Goal: Task Accomplishment & Management: Manage account settings

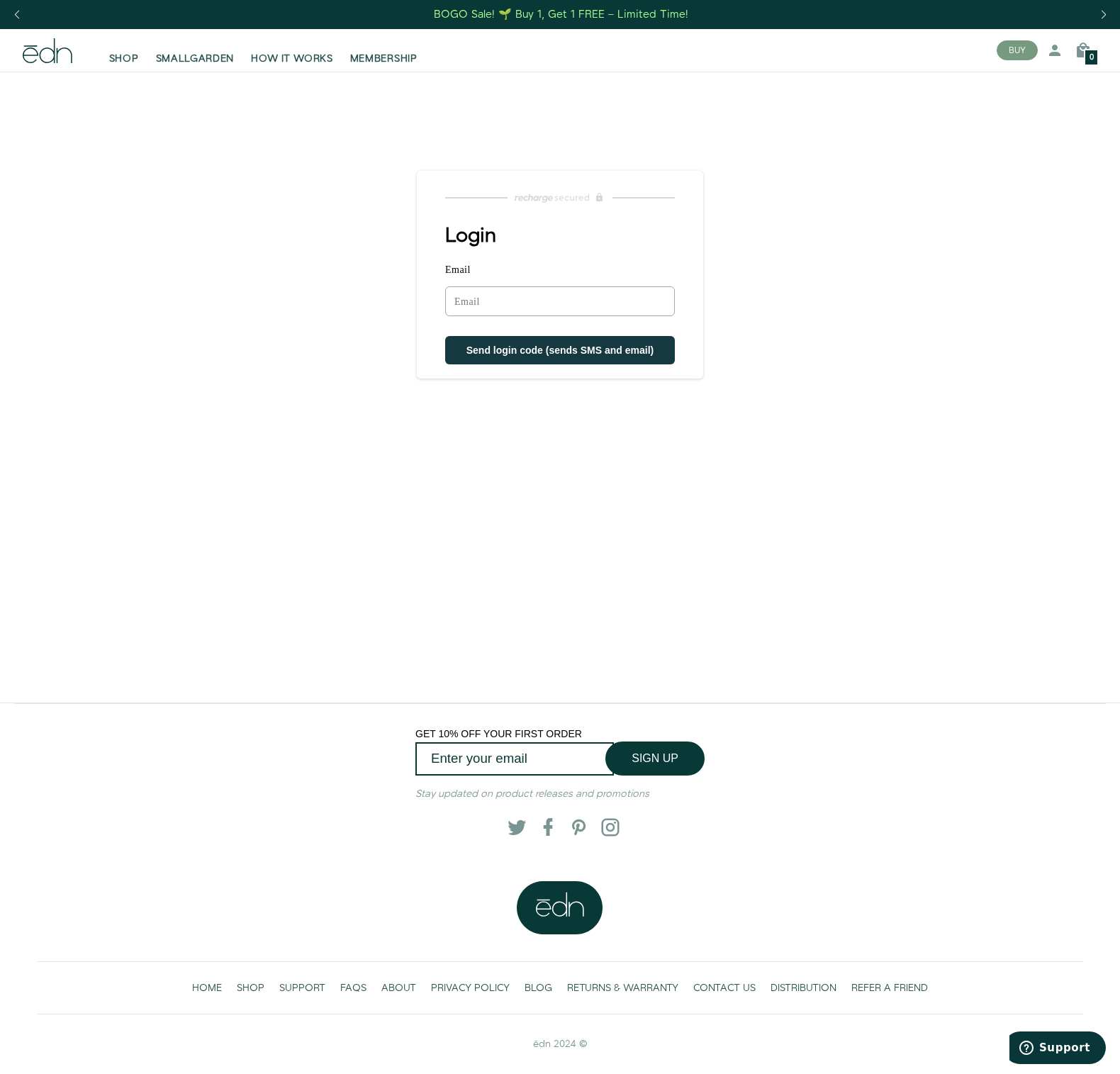
click at [495, 298] on input "Email" at bounding box center [560, 302] width 230 height 30
type input "mike@morper.net"
click at [495, 354] on span "Send login code (sends SMS and email)" at bounding box center [560, 352] width 188 height 11
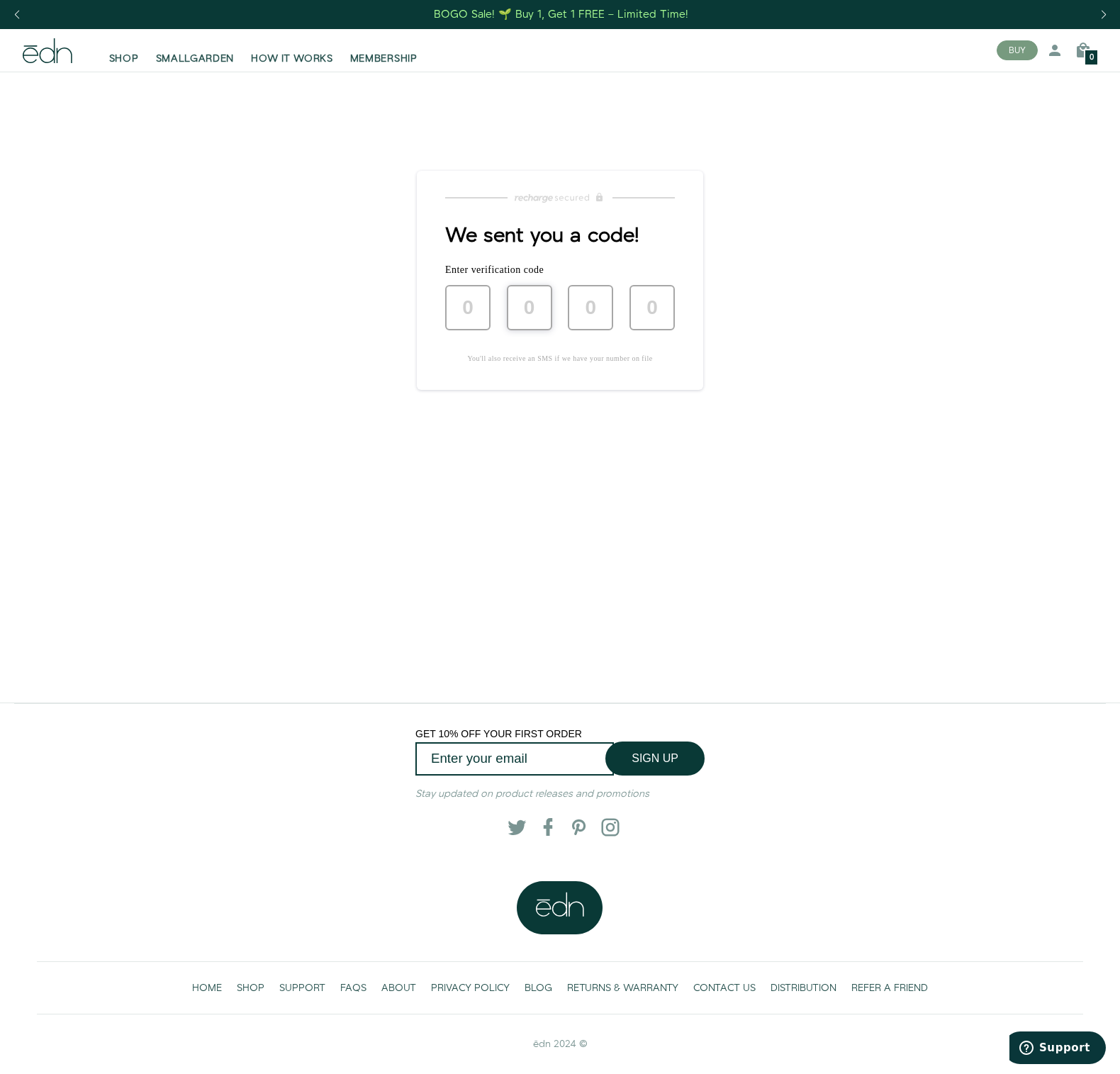
type input "5"
type input "0"
type input "2"
type input "7"
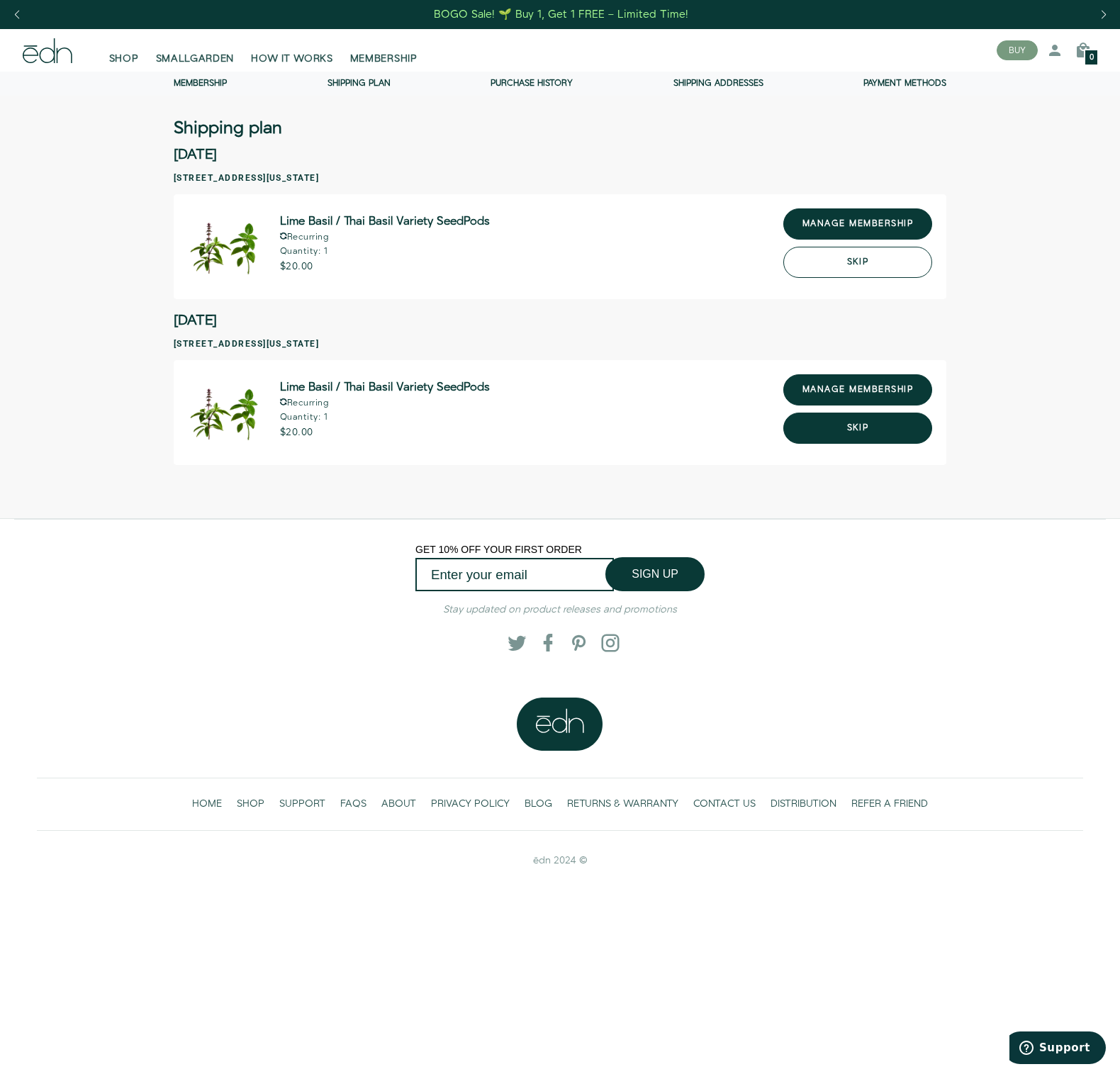
click at [847, 263] on button "Skip" at bounding box center [857, 262] width 149 height 32
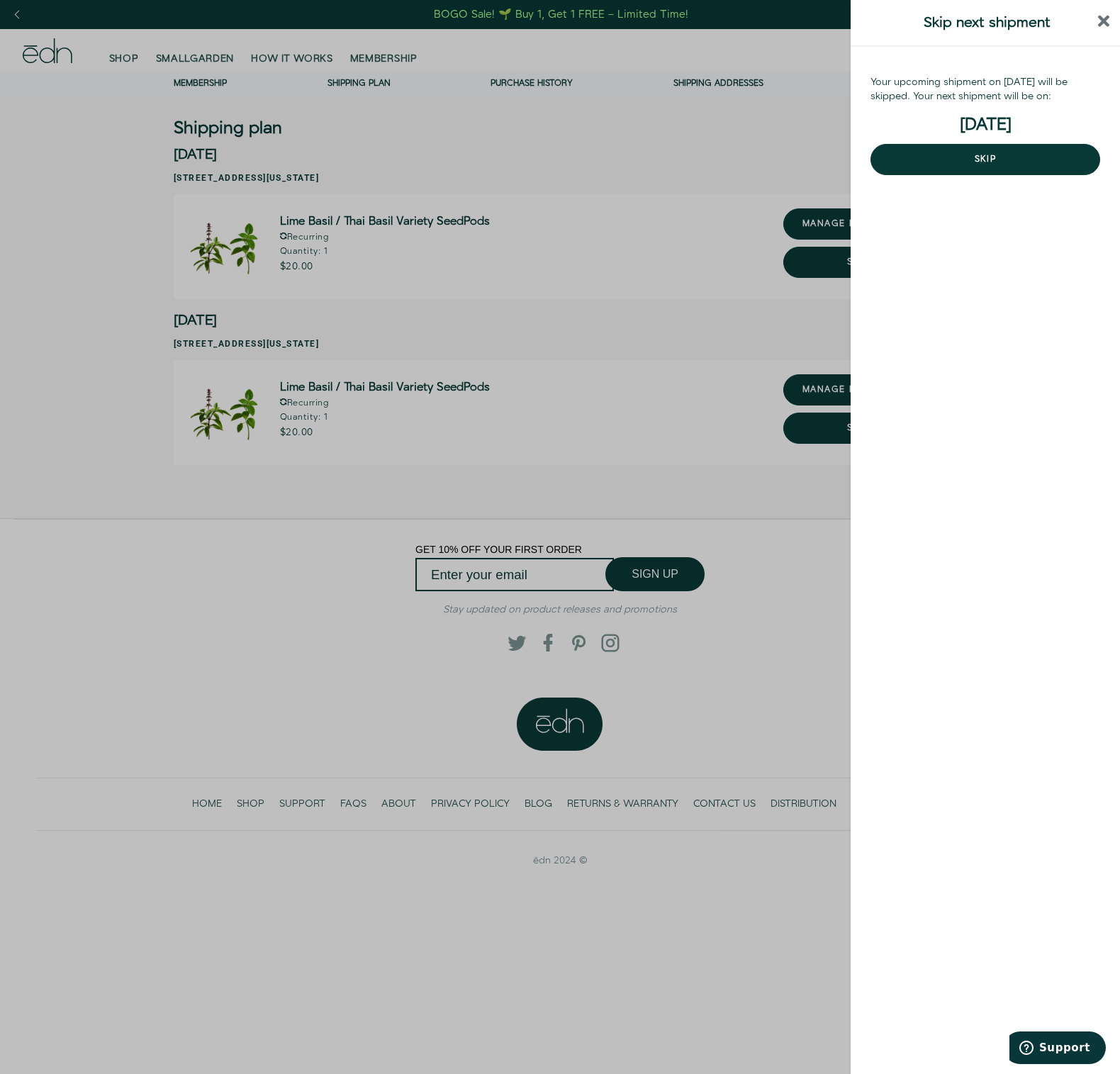
click at [899, 175] on form "Your upcoming shipment on [DATE] will be skipped. Your next shipment will be on…" at bounding box center [985, 124] width 230 height 124
click at [901, 159] on button "Skip" at bounding box center [985, 160] width 230 height 32
